Goal: Information Seeking & Learning: Learn about a topic

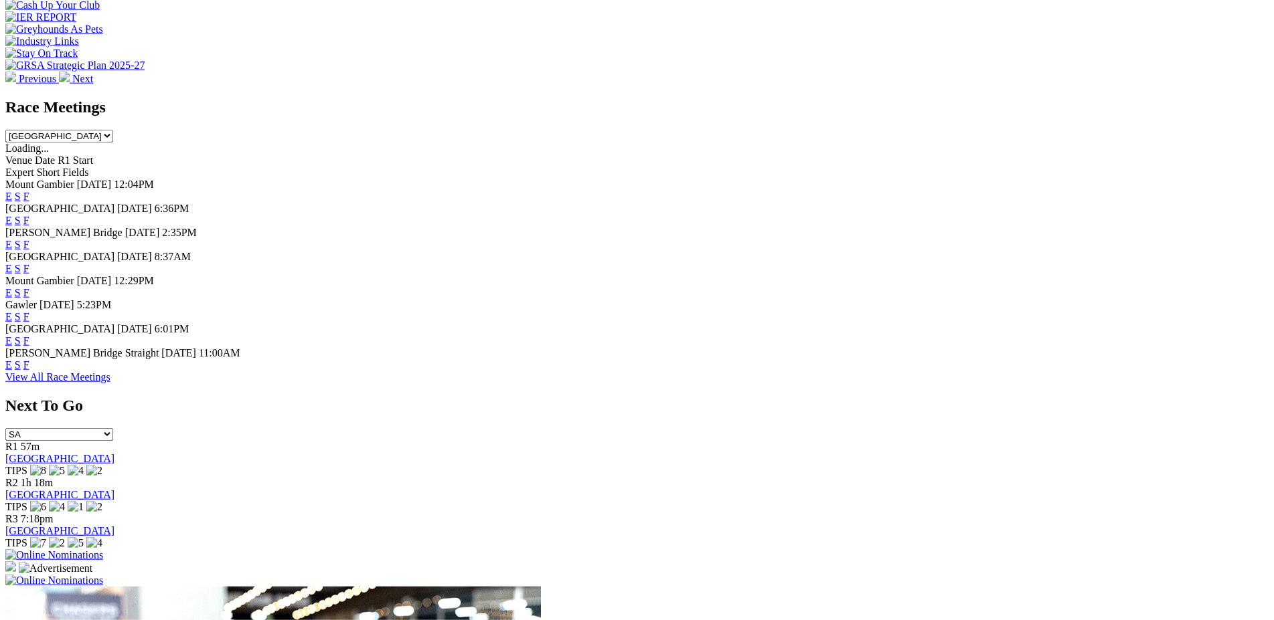
scroll to position [535, 0]
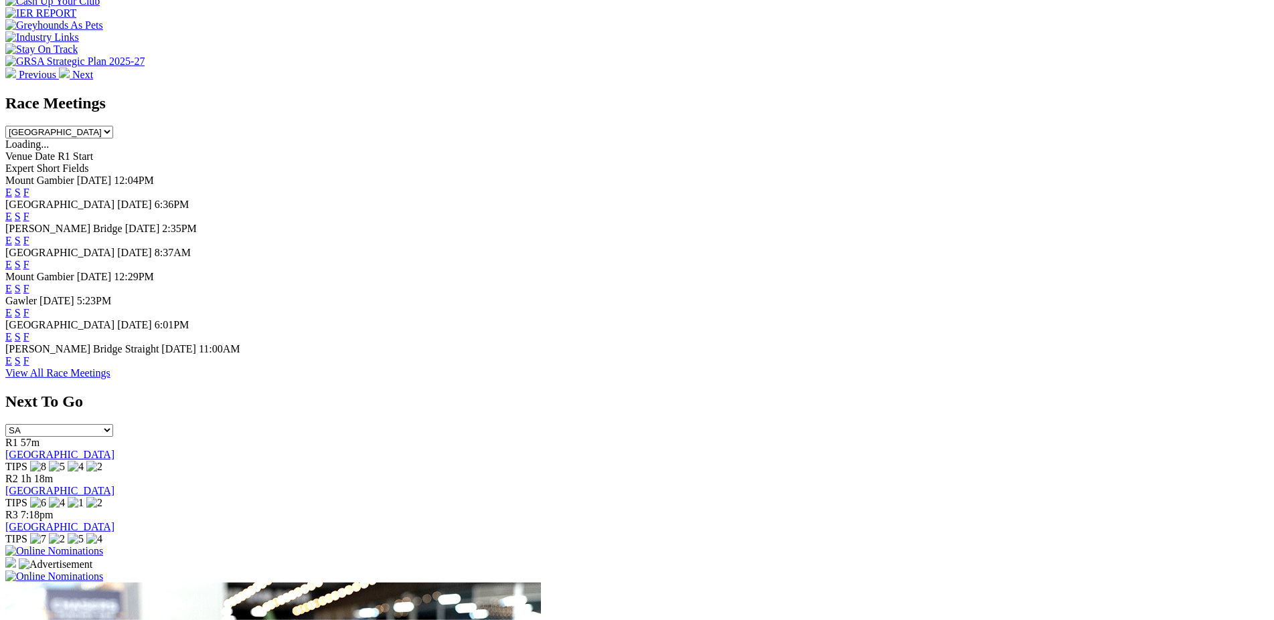
click at [29, 211] on link "F" at bounding box center [26, 216] width 6 height 11
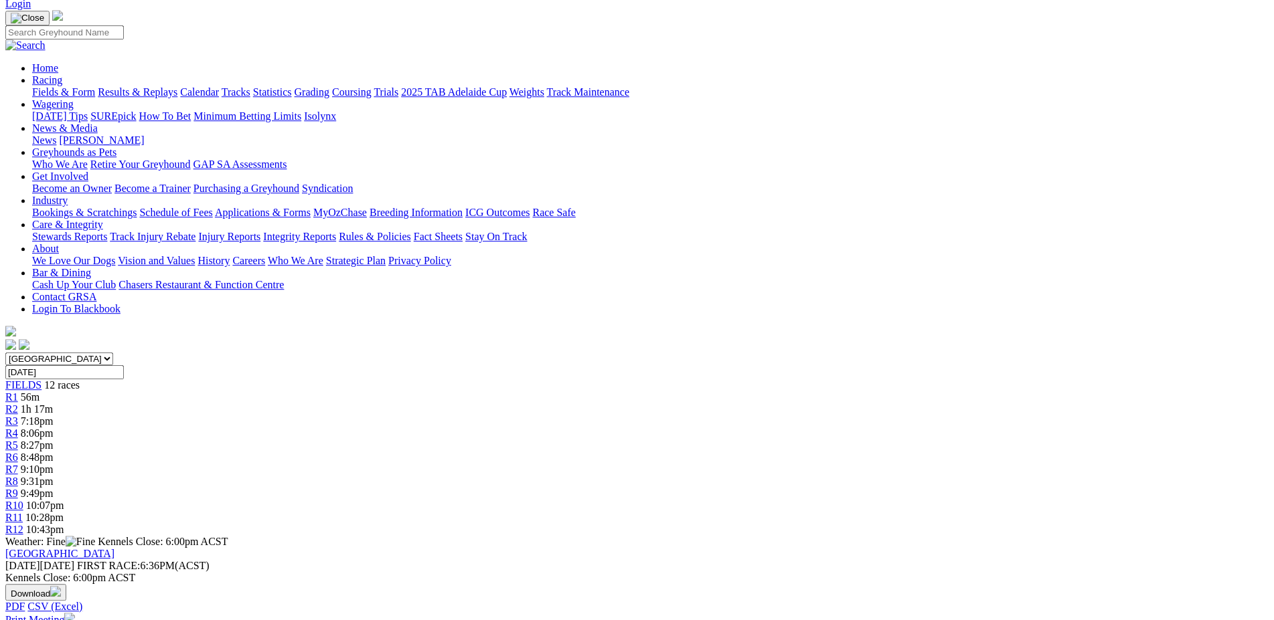
scroll to position [41, 0]
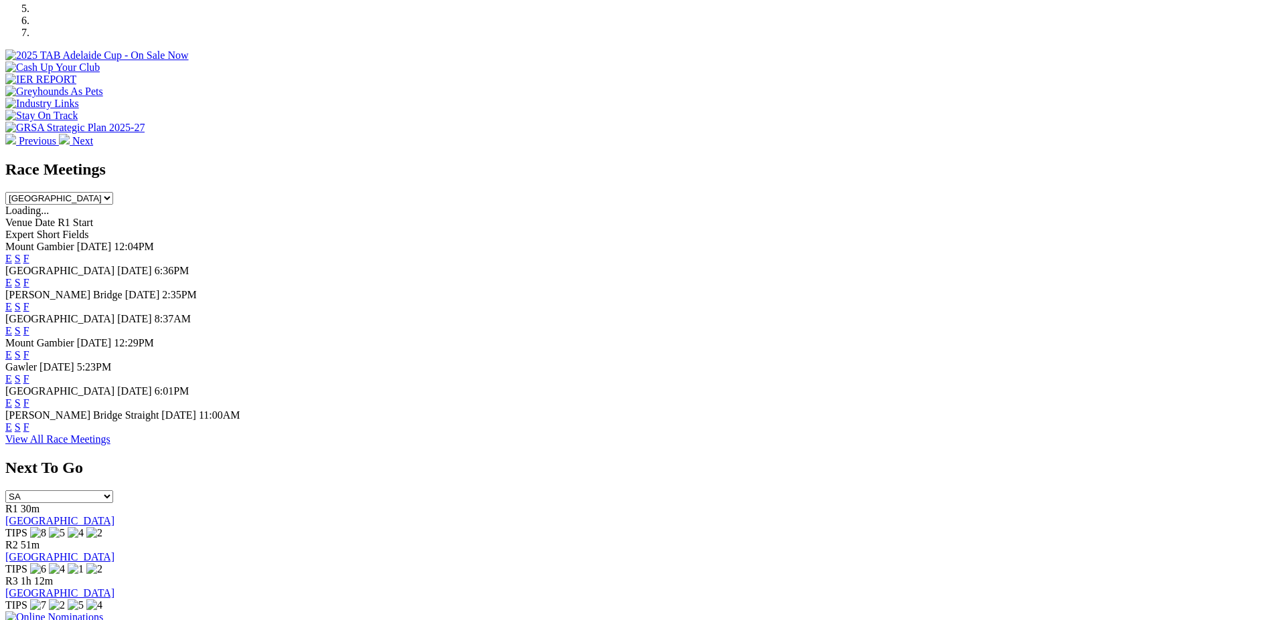
scroll to position [488, 0]
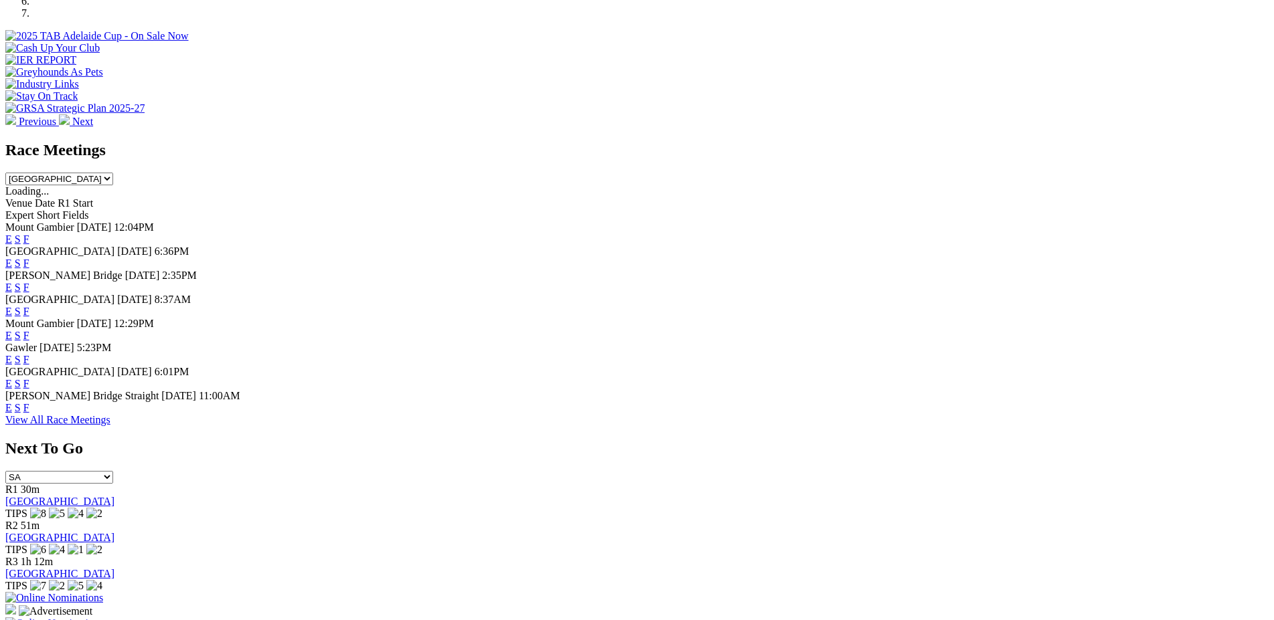
click at [29, 330] on link "F" at bounding box center [26, 335] width 6 height 11
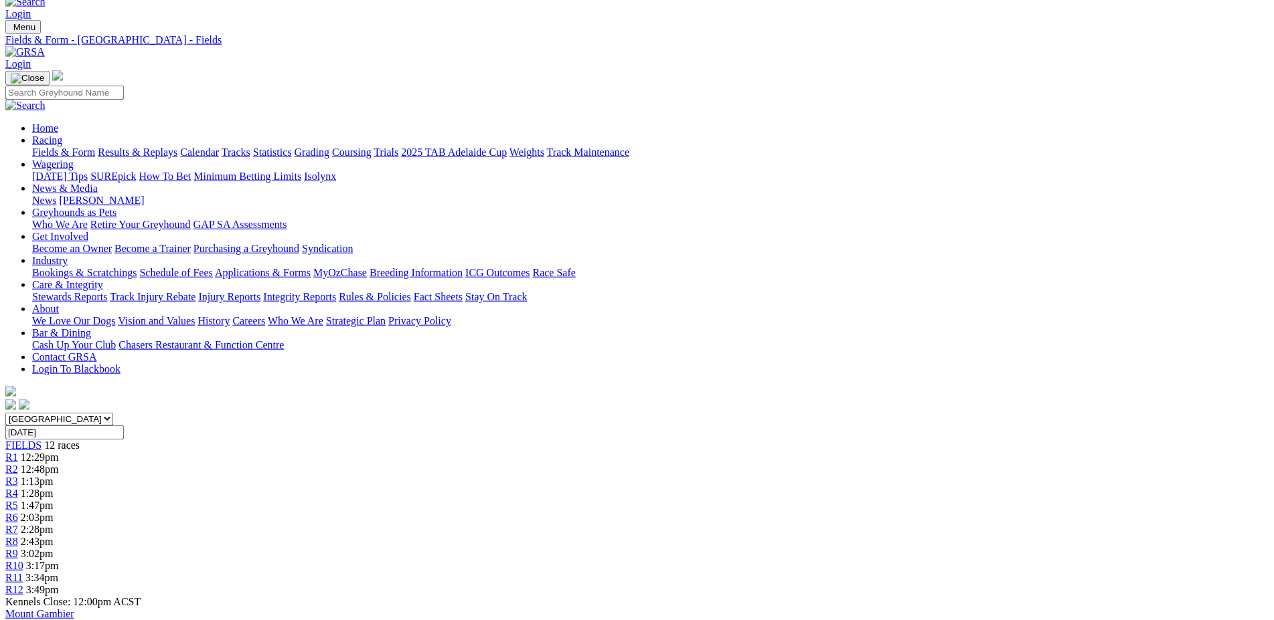
scroll to position [13, 0]
